Goal: Task Accomplishment & Management: Use online tool/utility

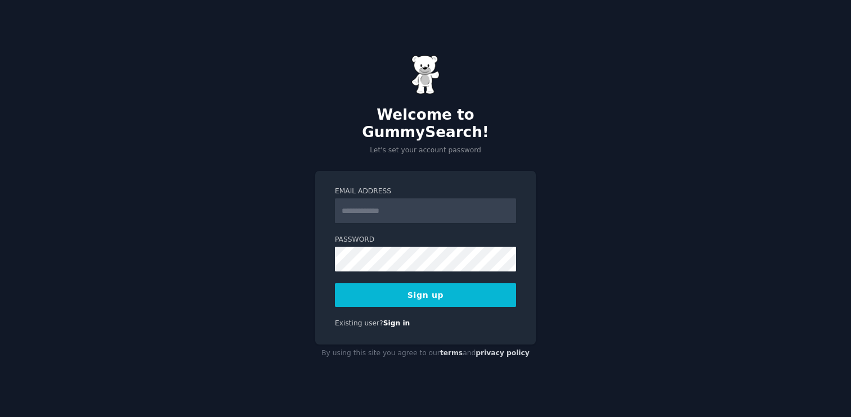
click at [384, 201] on input "Email Address" at bounding box center [425, 211] width 181 height 25
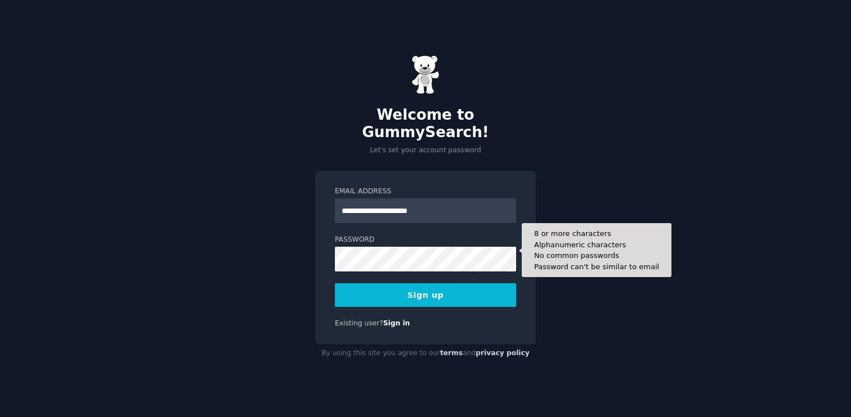
type input "**********"
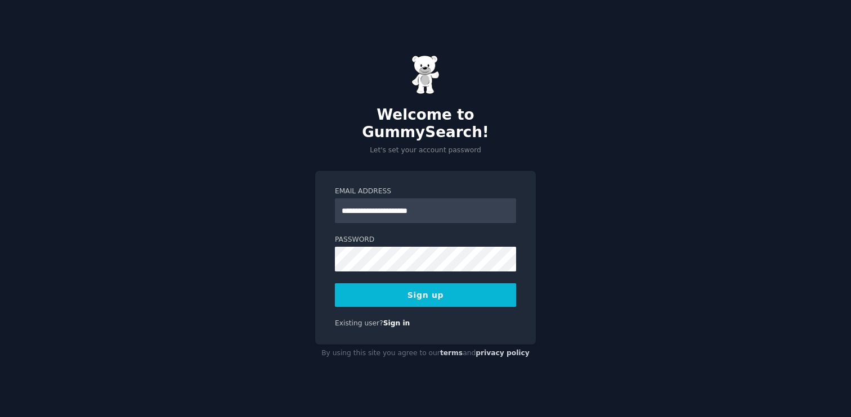
click at [446, 292] on button "Sign up" at bounding box center [425, 296] width 181 height 24
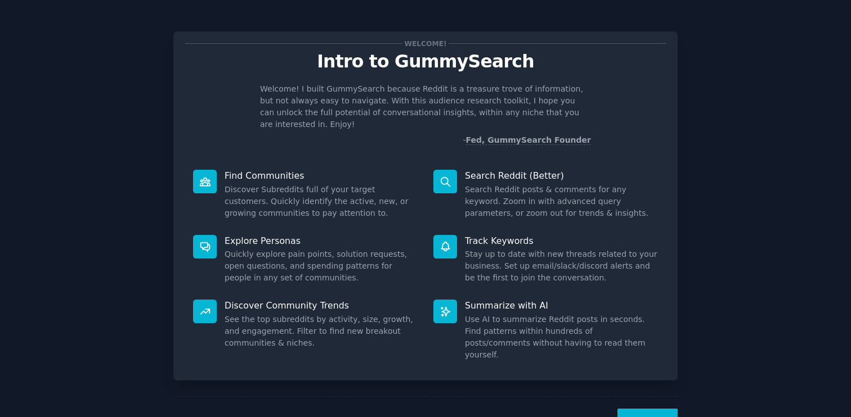
click at [235, 170] on p "Find Communities" at bounding box center [320, 176] width 193 height 12
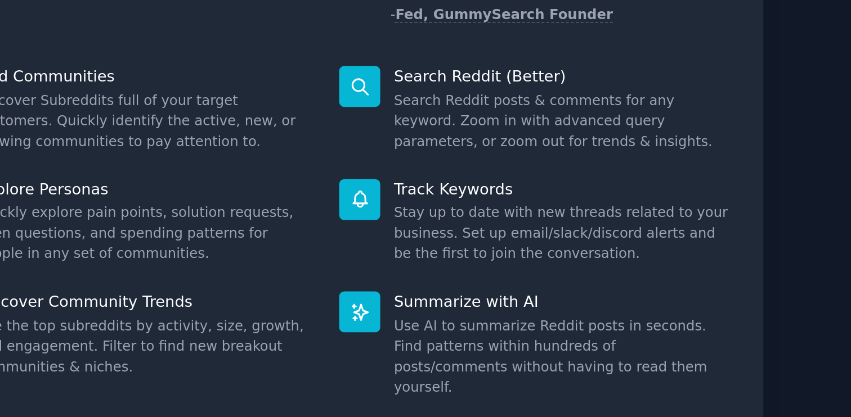
scroll to position [15, 0]
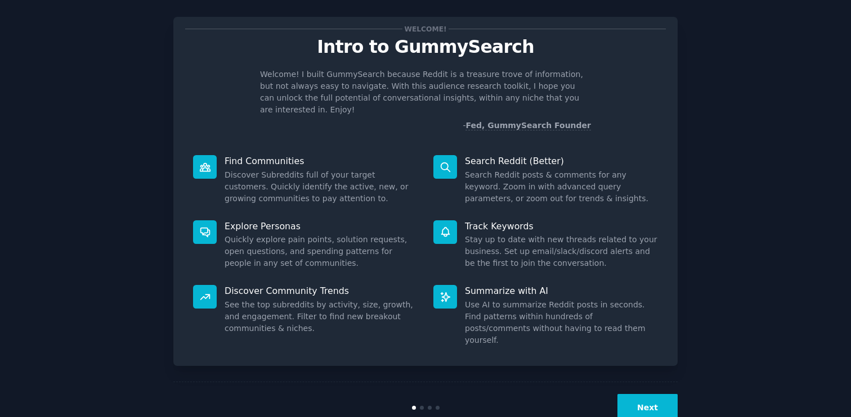
click at [621, 394] on button "Next" at bounding box center [647, 408] width 60 height 28
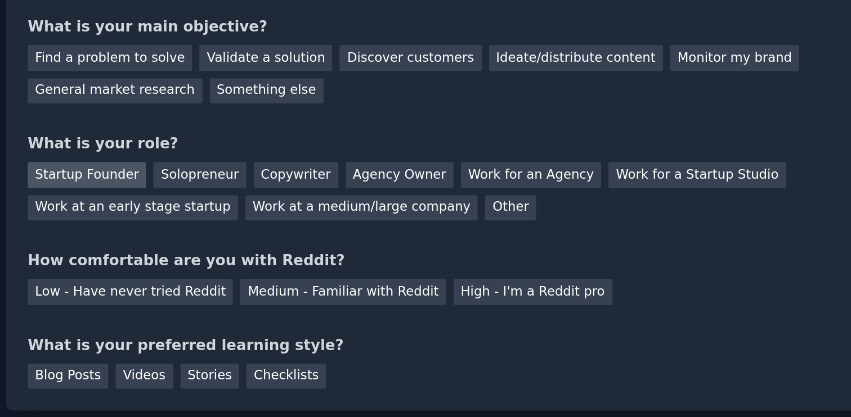
click at [226, 191] on div "Startup Founder" at bounding box center [217, 193] width 64 height 14
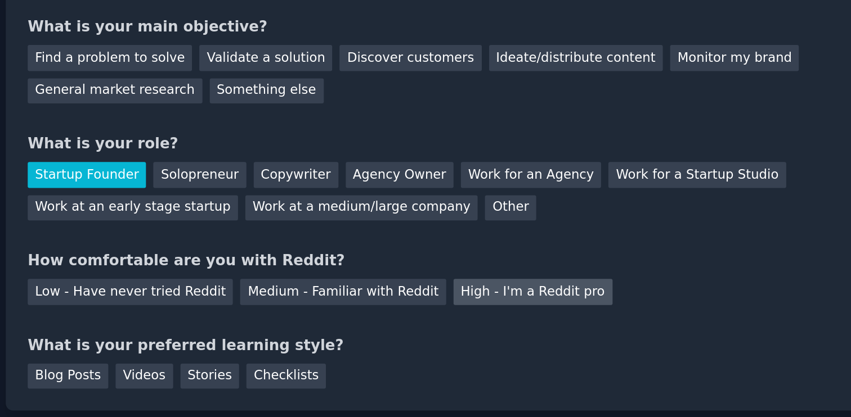
click at [414, 257] on div "High - I'm a Reddit pro" at bounding box center [457, 256] width 86 height 14
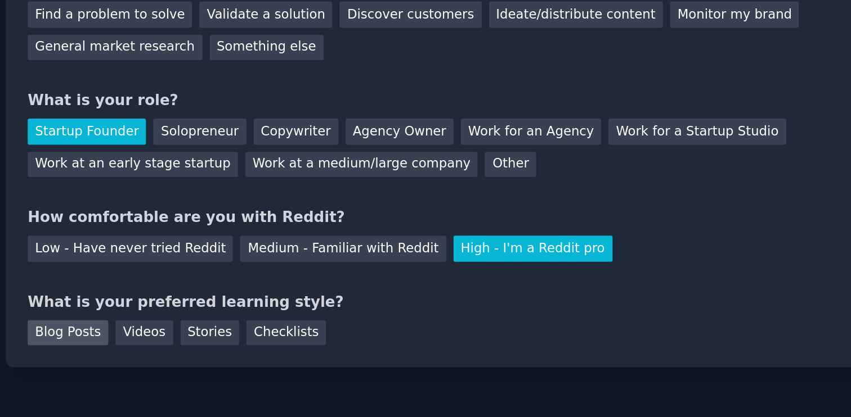
click at [212, 304] on div "Blog Posts" at bounding box center [206, 301] width 43 height 14
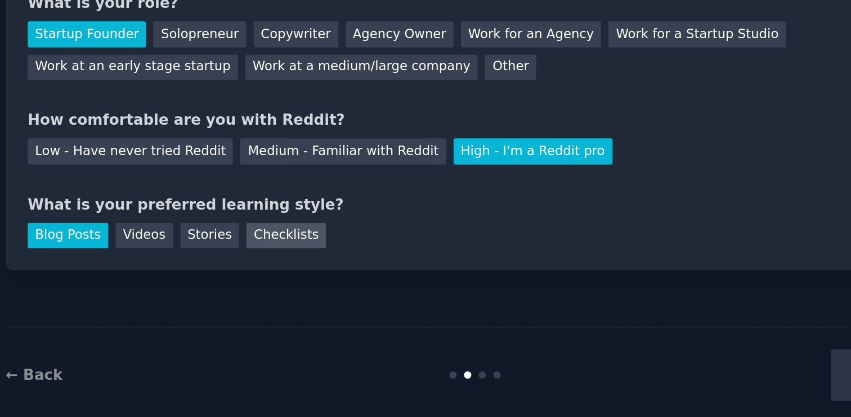
click at [320, 302] on div "Checklists" at bounding box center [324, 301] width 43 height 14
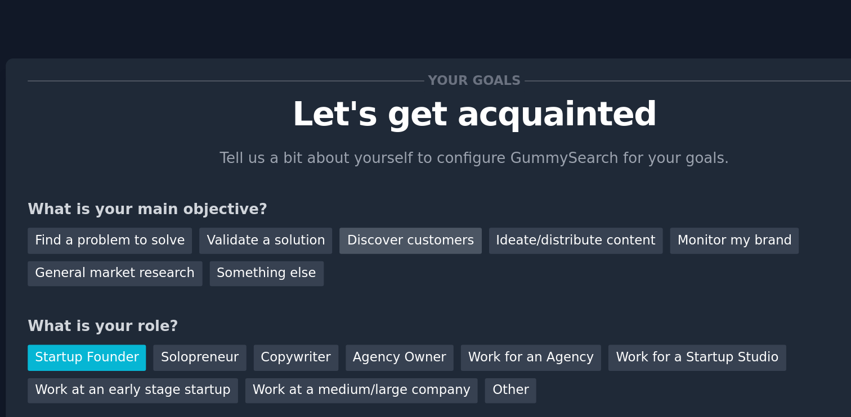
click at [377, 128] on div "Discover customers" at bounding box center [391, 130] width 76 height 14
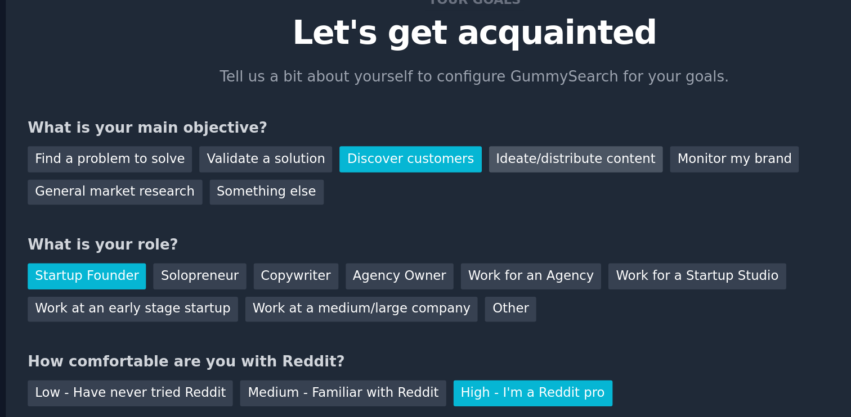
click at [433, 129] on div "Ideate/distribute content" at bounding box center [479, 130] width 93 height 14
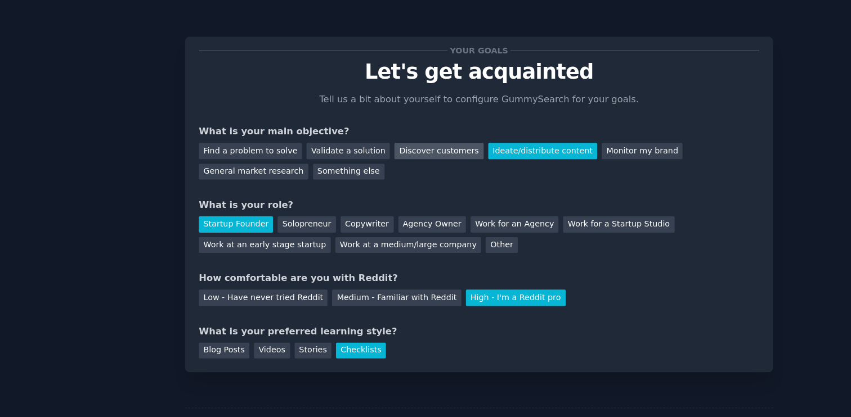
click at [406, 134] on div "Discover customers" at bounding box center [391, 130] width 76 height 14
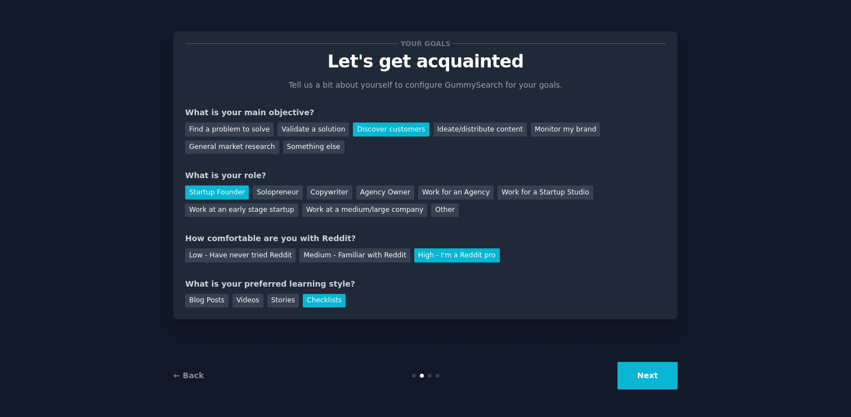
click at [638, 375] on button "Next" at bounding box center [647, 376] width 60 height 28
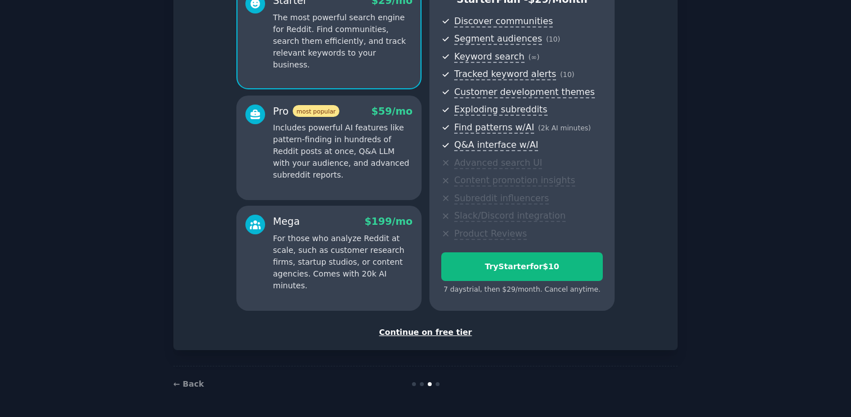
click at [442, 332] on div "Continue on free tier" at bounding box center [425, 333] width 480 height 12
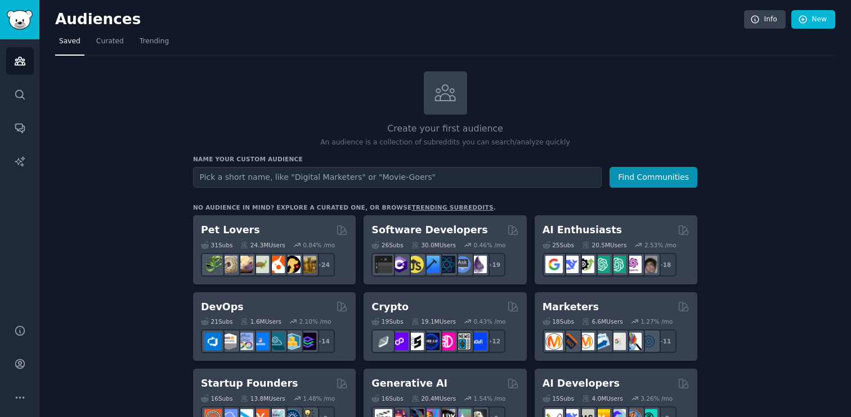
click at [256, 179] on input "text" at bounding box center [397, 177] width 408 height 21
type input "weight loss"
click at [647, 174] on button "Find Communities" at bounding box center [653, 177] width 88 height 21
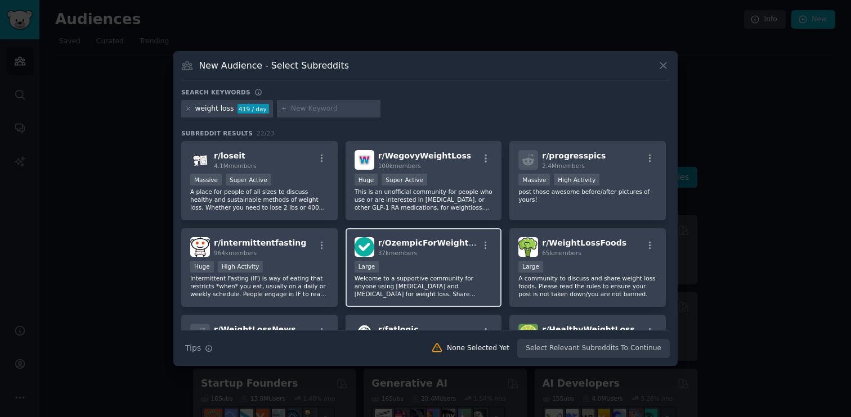
click at [395, 269] on div "10,000 - 100,000 members Large" at bounding box center [423, 268] width 138 height 14
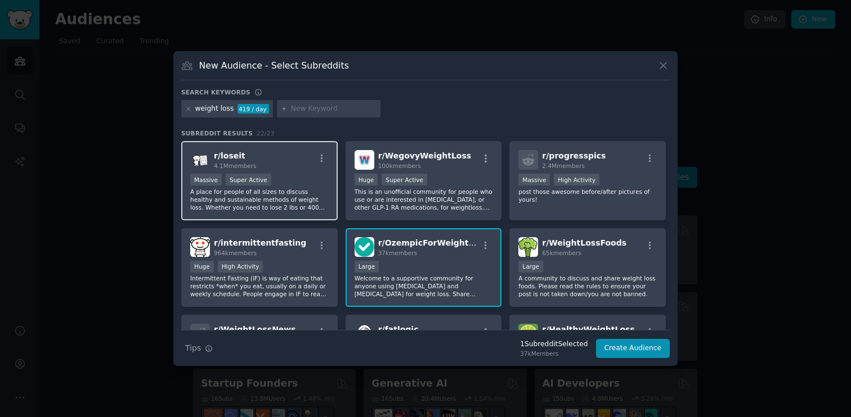
click at [314, 204] on p "A place for people of all sizes to discuss healthy and sustainable methods of w…" at bounding box center [259, 200] width 138 height 24
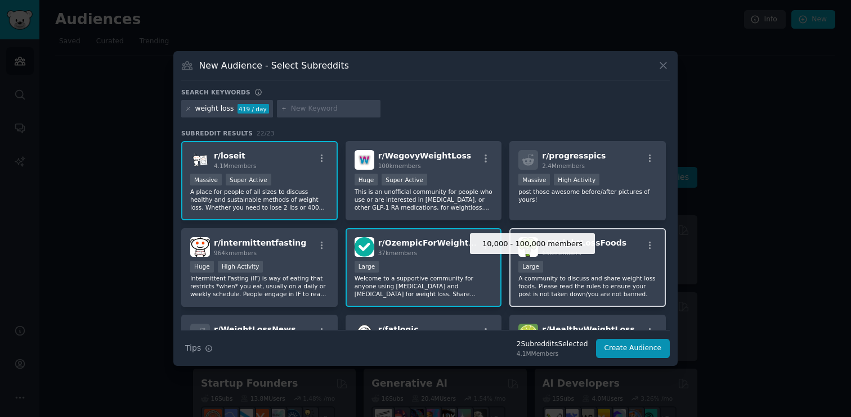
click at [537, 264] on div "Large" at bounding box center [530, 267] width 25 height 12
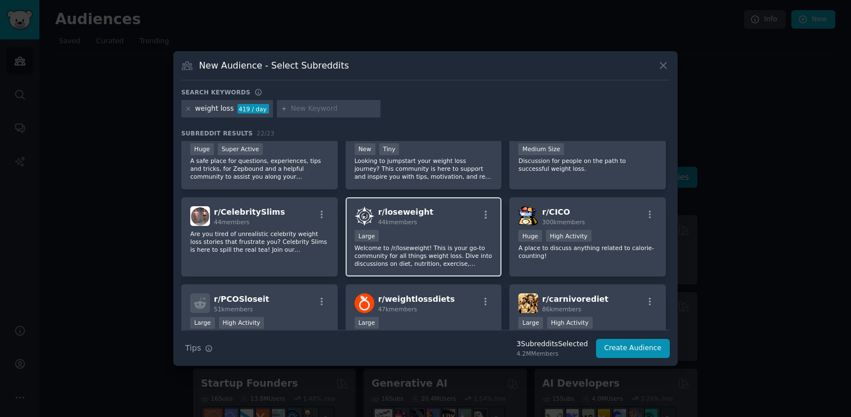
scroll to position [293, 0]
click at [405, 239] on div "Large" at bounding box center [423, 236] width 138 height 14
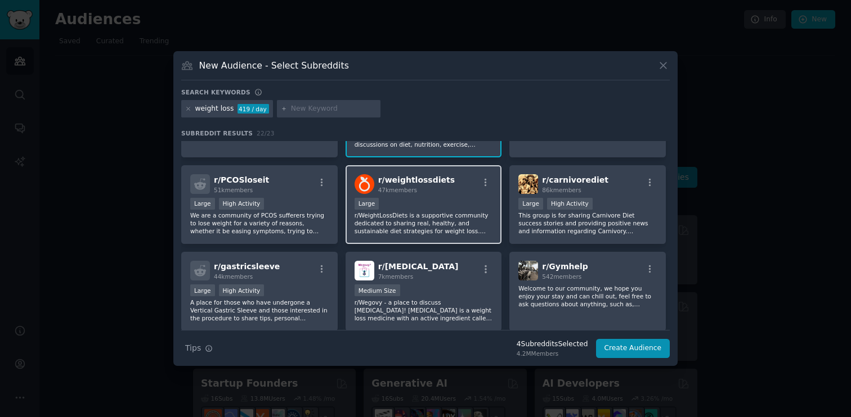
scroll to position [414, 0]
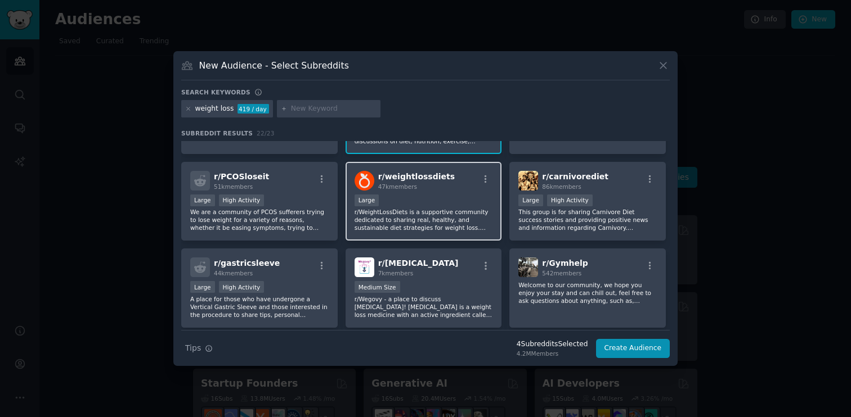
click at [420, 226] on p "r/WeightLossDiets is a supportive community dedicated to sharing real, healthy,…" at bounding box center [423, 220] width 138 height 24
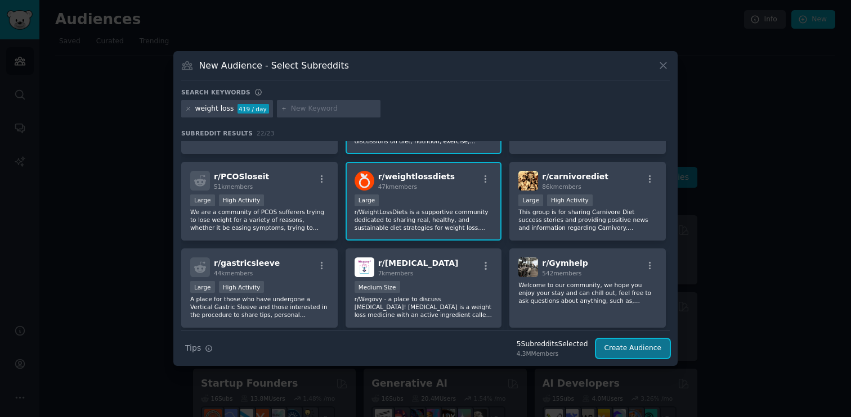
click at [622, 351] on button "Create Audience" at bounding box center [633, 348] width 74 height 19
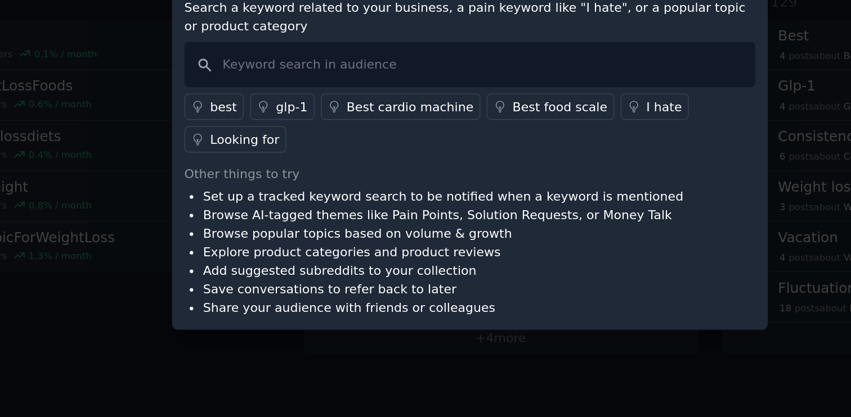
click at [355, 259] on div "Other things to try" at bounding box center [425, 259] width 362 height 12
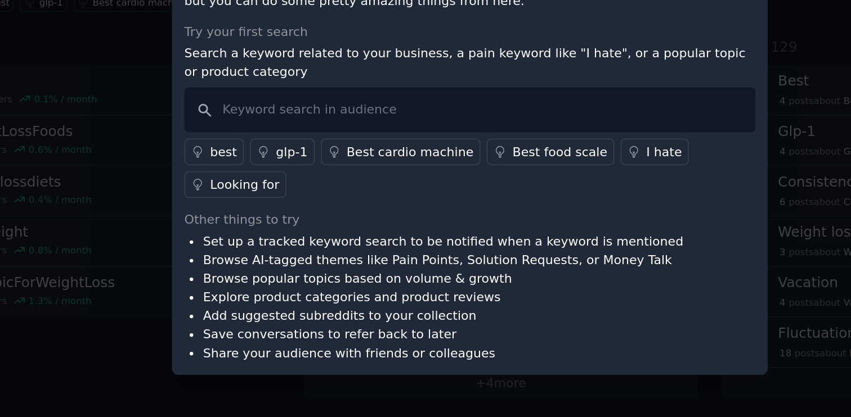
click at [294, 236] on div "Looking for" at bounding box center [282, 237] width 44 height 12
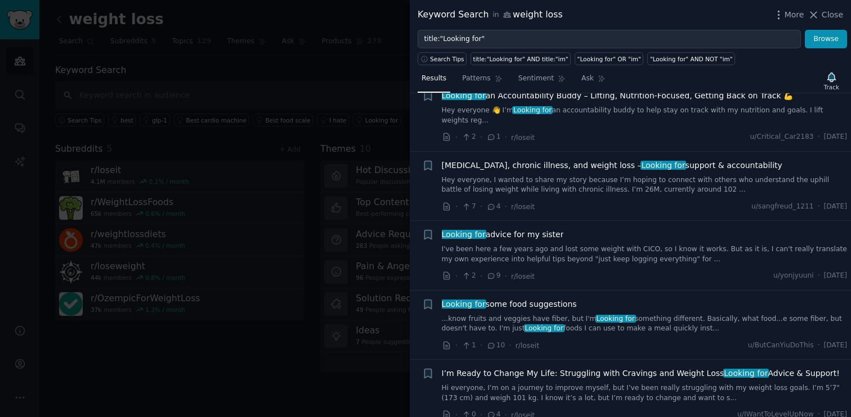
scroll to position [1387, 0]
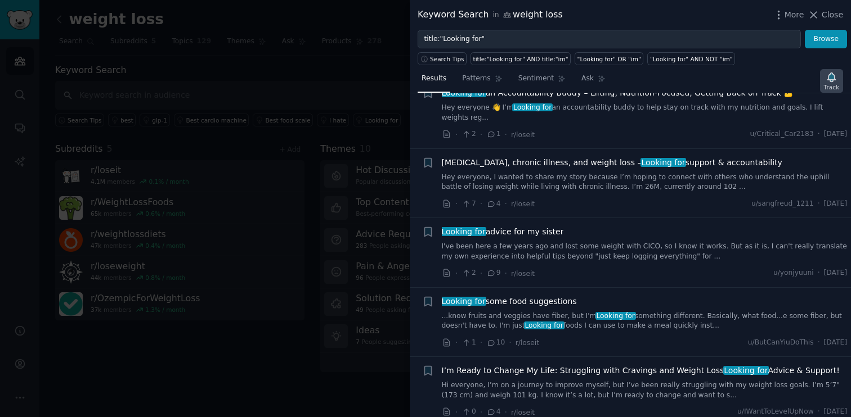
click at [833, 78] on icon "button" at bounding box center [831, 77] width 8 height 9
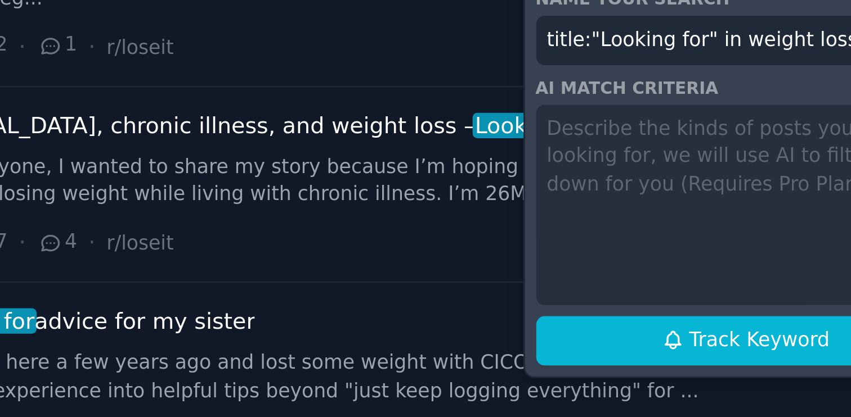
click at [716, 185] on div "Track Keyword Tracked keywords will keep you up to date on new conversations fo…" at bounding box center [737, 160] width 158 height 183
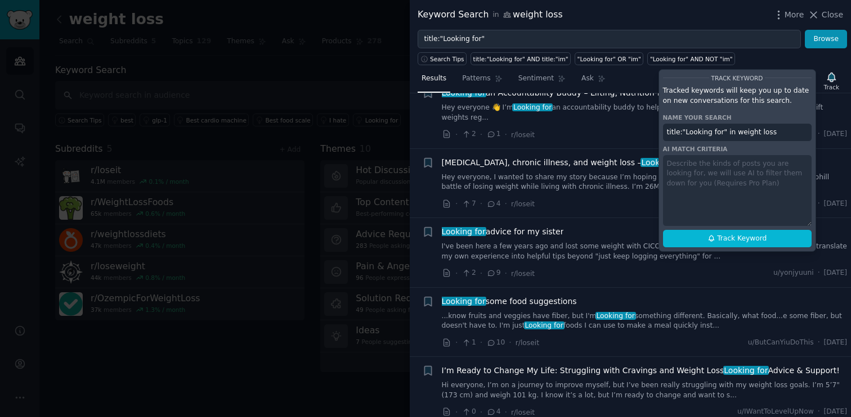
click at [571, 173] on link "Hey everyone, I wanted to share my story because I’m hoping to connect with oth…" at bounding box center [645, 183] width 406 height 20
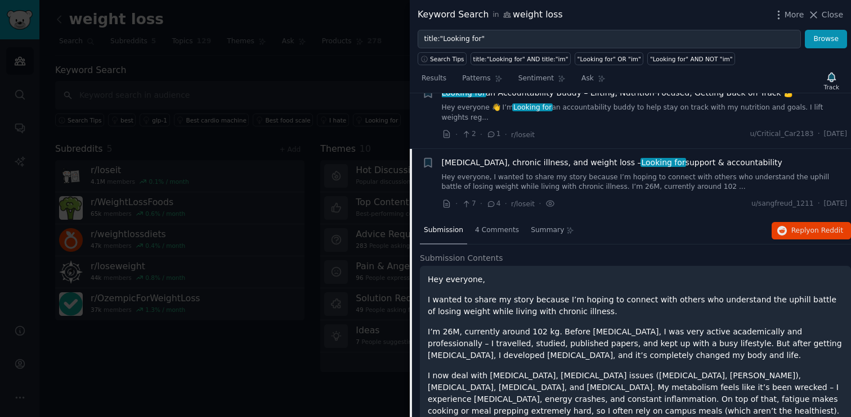
scroll to position [1433, 0]
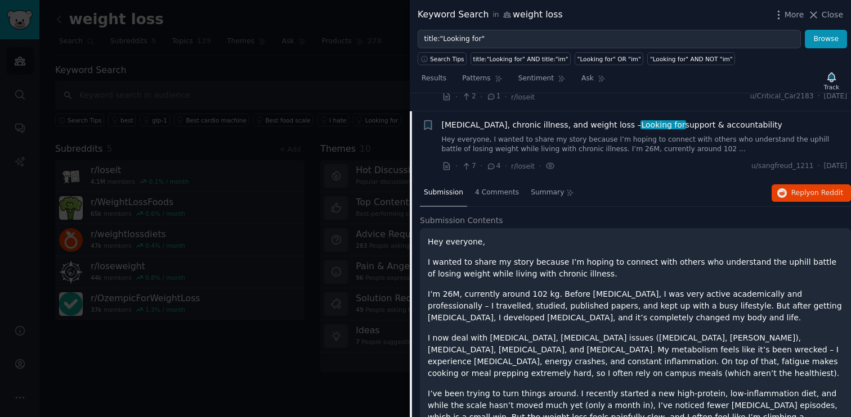
click at [571, 180] on div "Summary" at bounding box center [552, 193] width 51 height 27
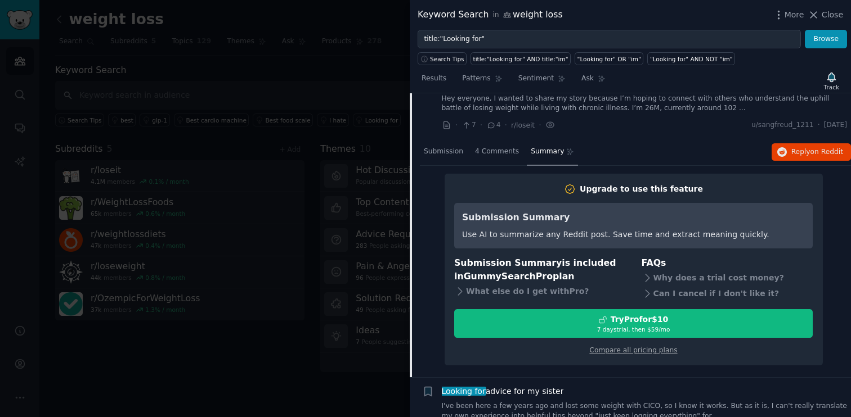
scroll to position [1464, 0]
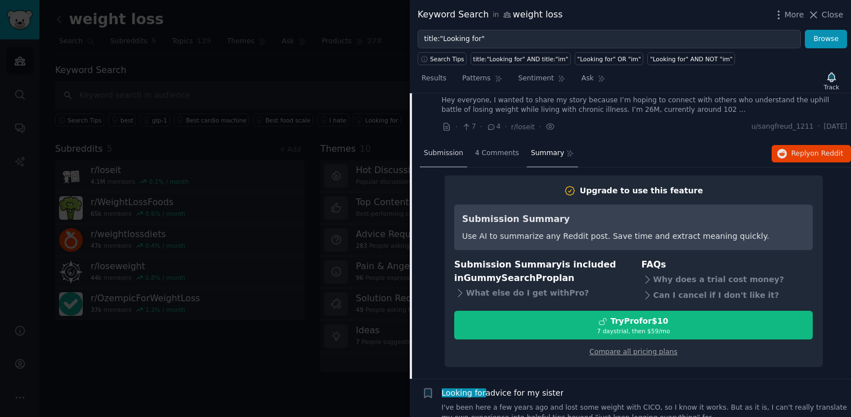
click at [447, 149] on span "Submission" at bounding box center [443, 154] width 39 height 10
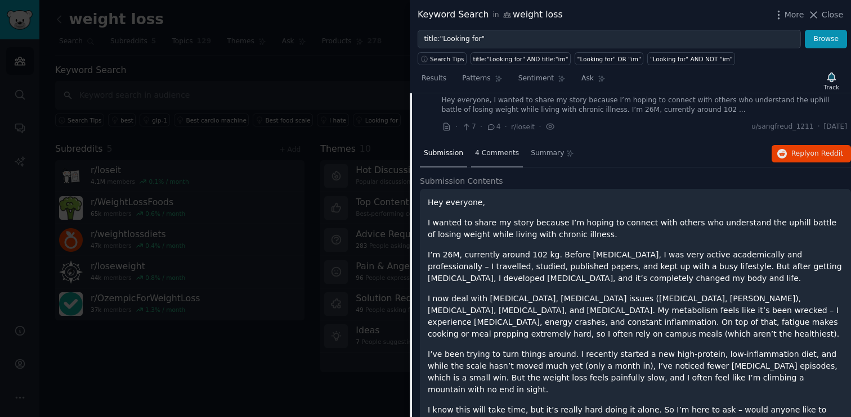
click at [485, 149] on span "4 Comments" at bounding box center [497, 154] width 44 height 10
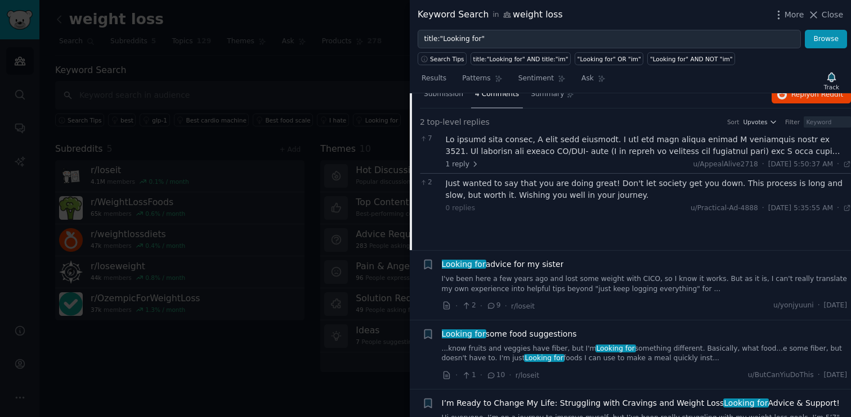
scroll to position [1537, 0]
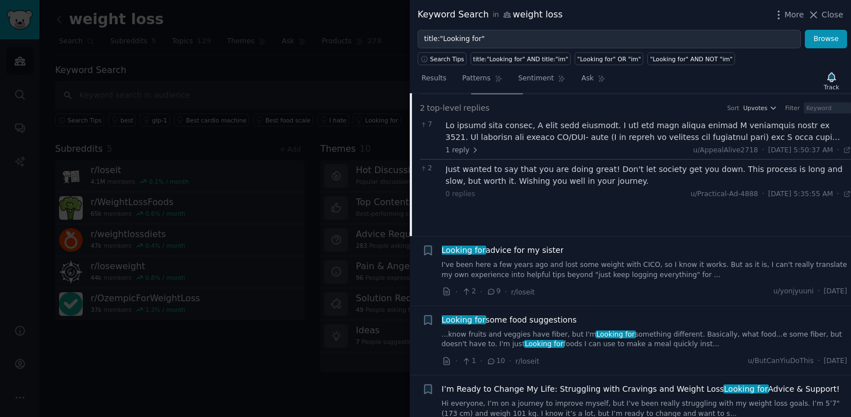
click at [521, 247] on div "Looking for advice for my sister I've been here a few years ago and lost some w…" at bounding box center [645, 262] width 406 height 35
click at [515, 245] on span "Looking for advice for my sister" at bounding box center [503, 251] width 122 height 12
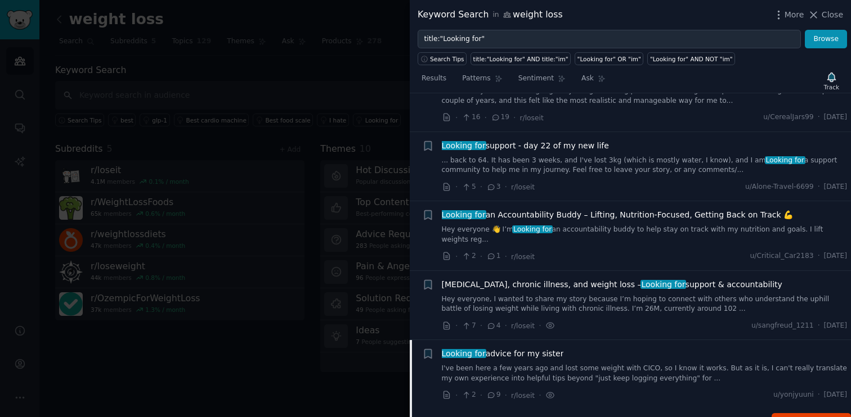
scroll to position [1434, 0]
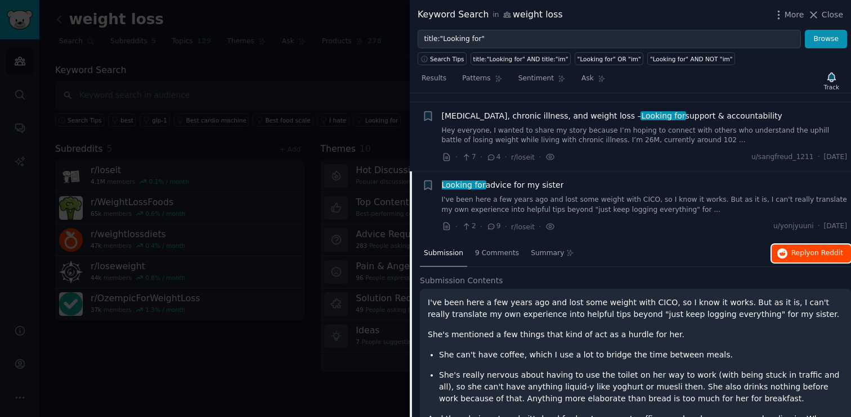
click at [802, 249] on span "Reply on Reddit" at bounding box center [817, 254] width 52 height 10
